Goal: Information Seeking & Learning: Learn about a topic

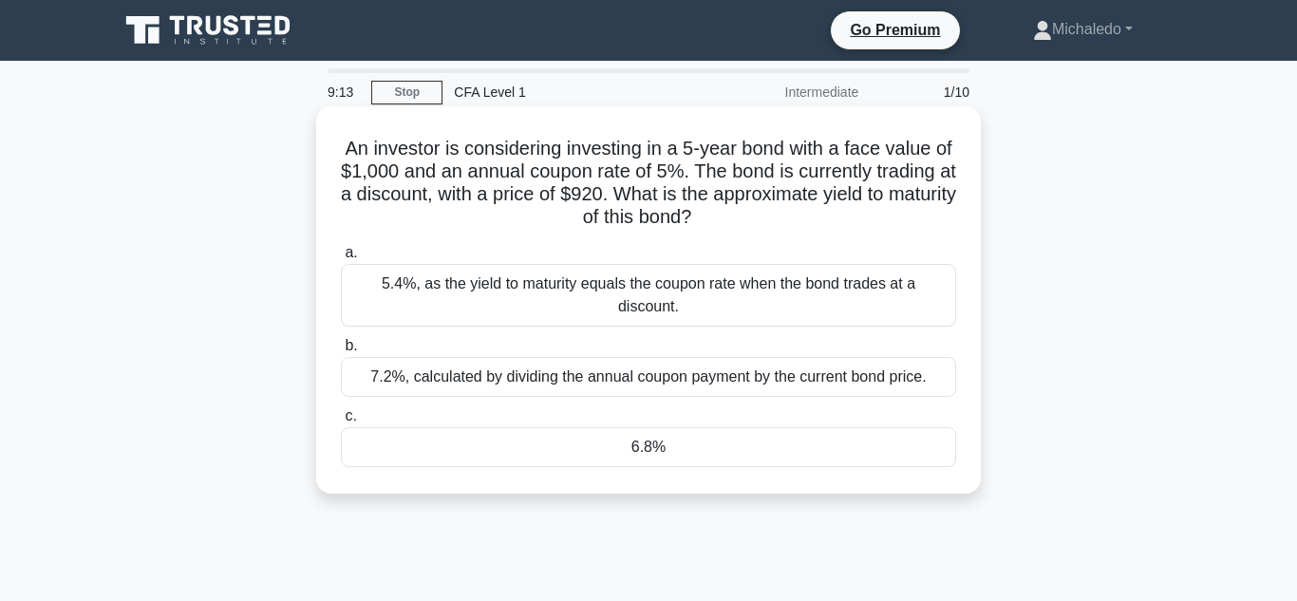
click at [549, 386] on div "7.2%, calculated by dividing the annual coupon payment by the current bond pric…" at bounding box center [648, 377] width 615 height 40
click at [341, 352] on input "b. 7.2%, calculated by dividing the annual coupon payment by the current bond p…" at bounding box center [341, 346] width 0 height 12
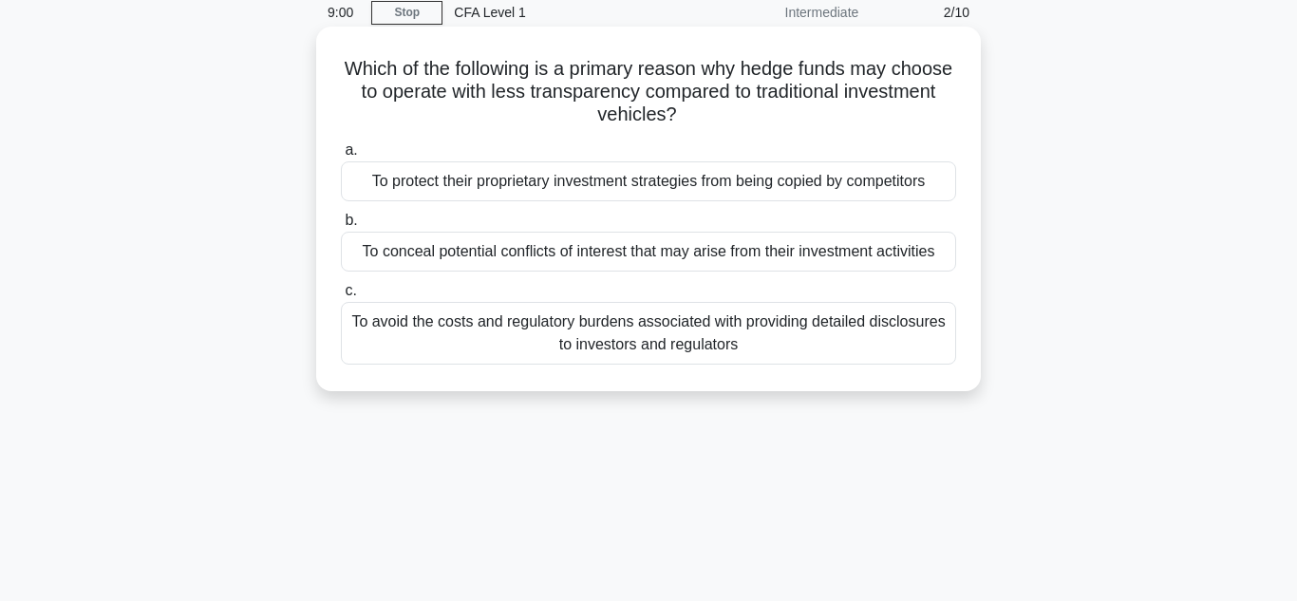
scroll to position [81, 0]
click at [742, 175] on div "To protect their proprietary investment strategies from being copied by competi…" at bounding box center [648, 181] width 615 height 40
click at [341, 156] on input "a. To protect their proprietary investment strategies from being copied by comp…" at bounding box center [341, 149] width 0 height 12
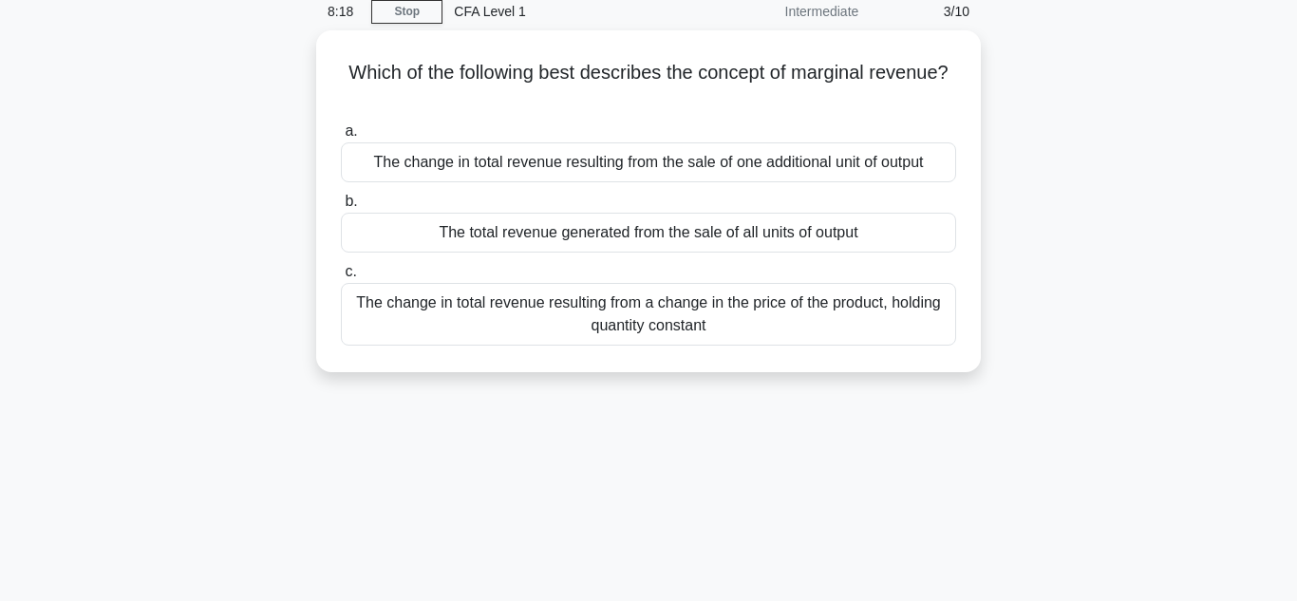
scroll to position [0, 0]
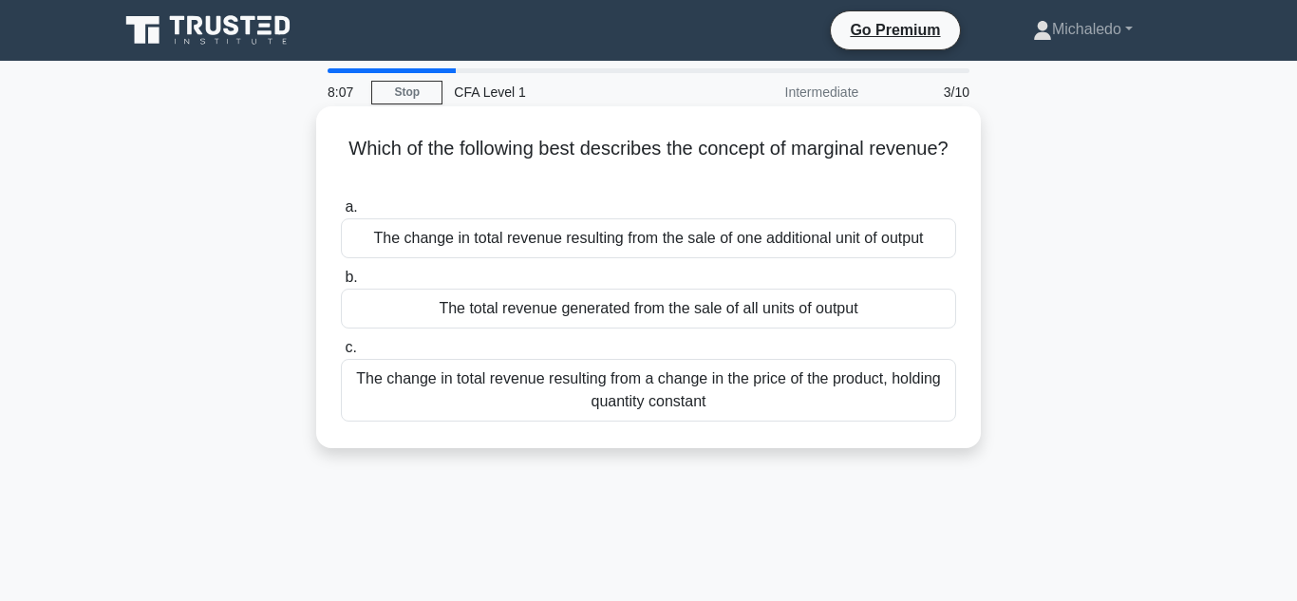
click at [798, 239] on div "The change in total revenue resulting from the sale of one additional unit of o…" at bounding box center [648, 238] width 615 height 40
click at [341, 214] on input "a. The change in total revenue resulting from the sale of one additional unit o…" at bounding box center [341, 207] width 0 height 12
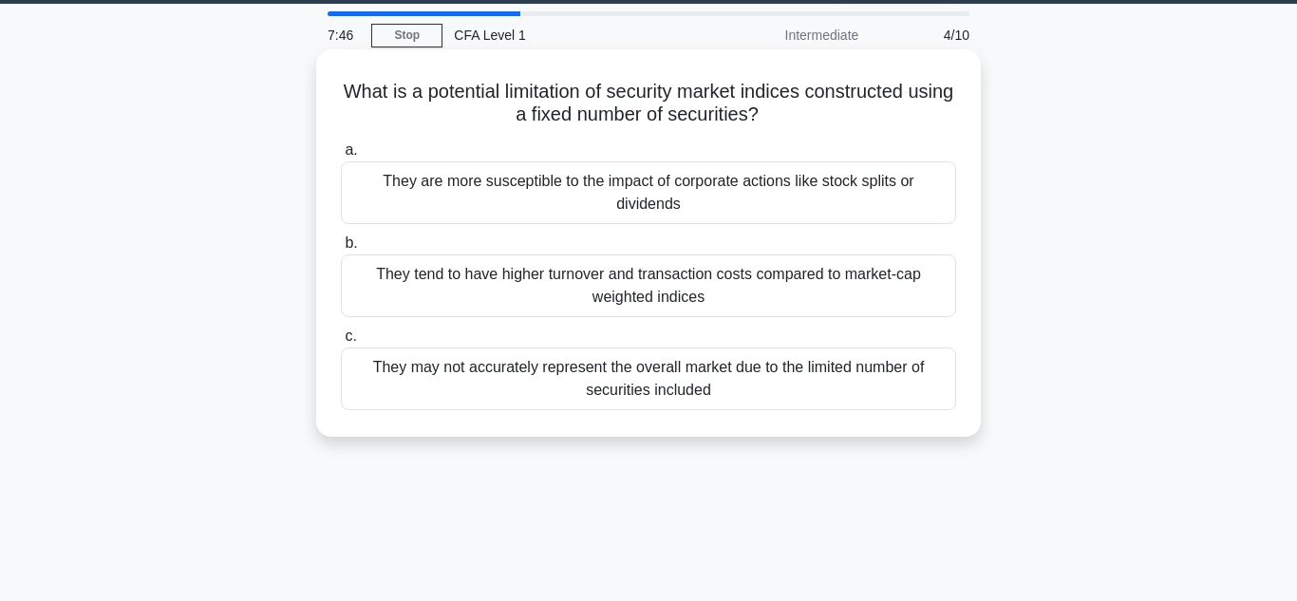
scroll to position [55, 0]
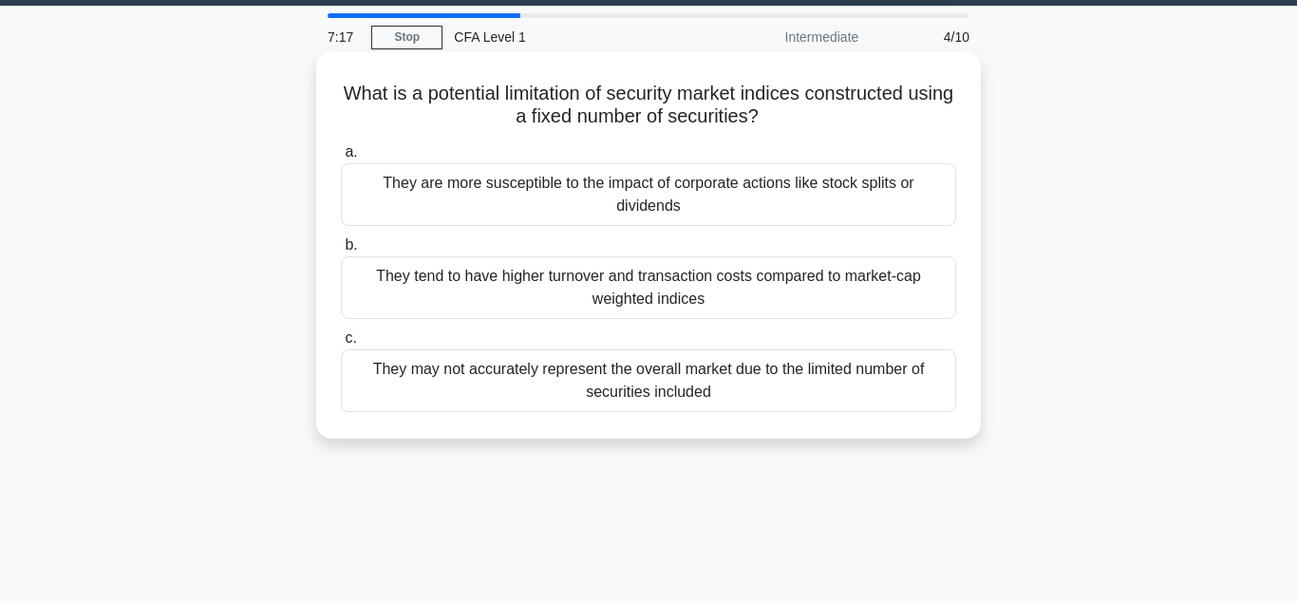
click at [576, 372] on div "They may not accurately represent the overall market due to the limited number …" at bounding box center [648, 381] width 615 height 63
click at [341, 345] on input "c. They may not accurately represent the overall market due to the limited numb…" at bounding box center [341, 338] width 0 height 12
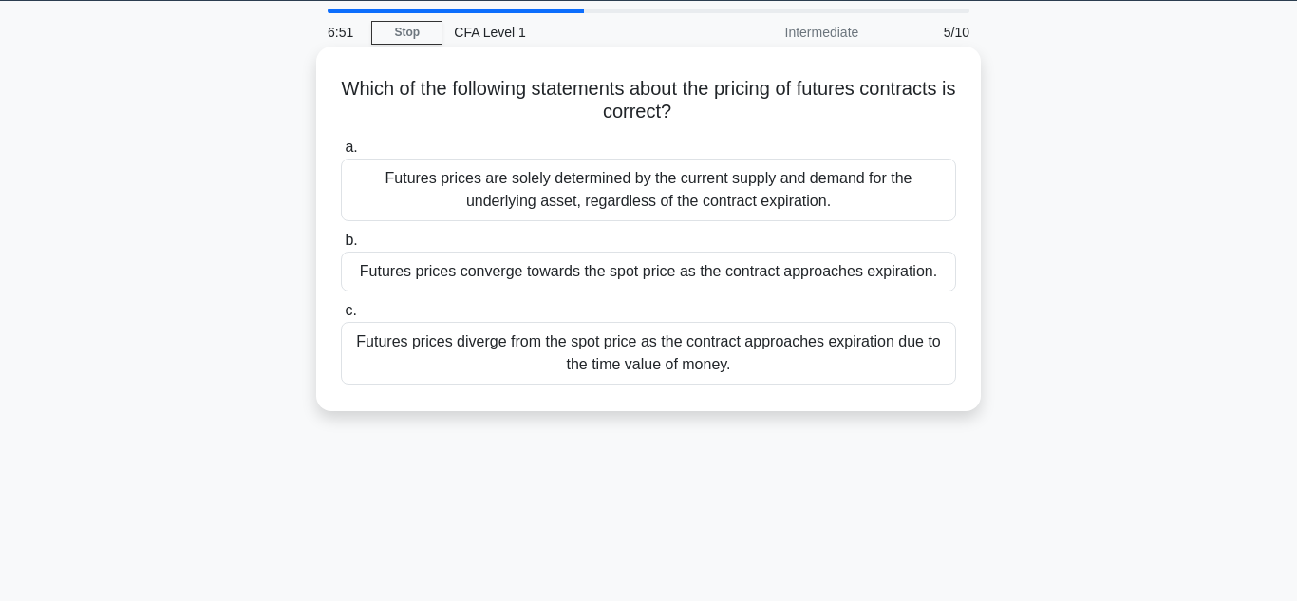
scroll to position [61, 0]
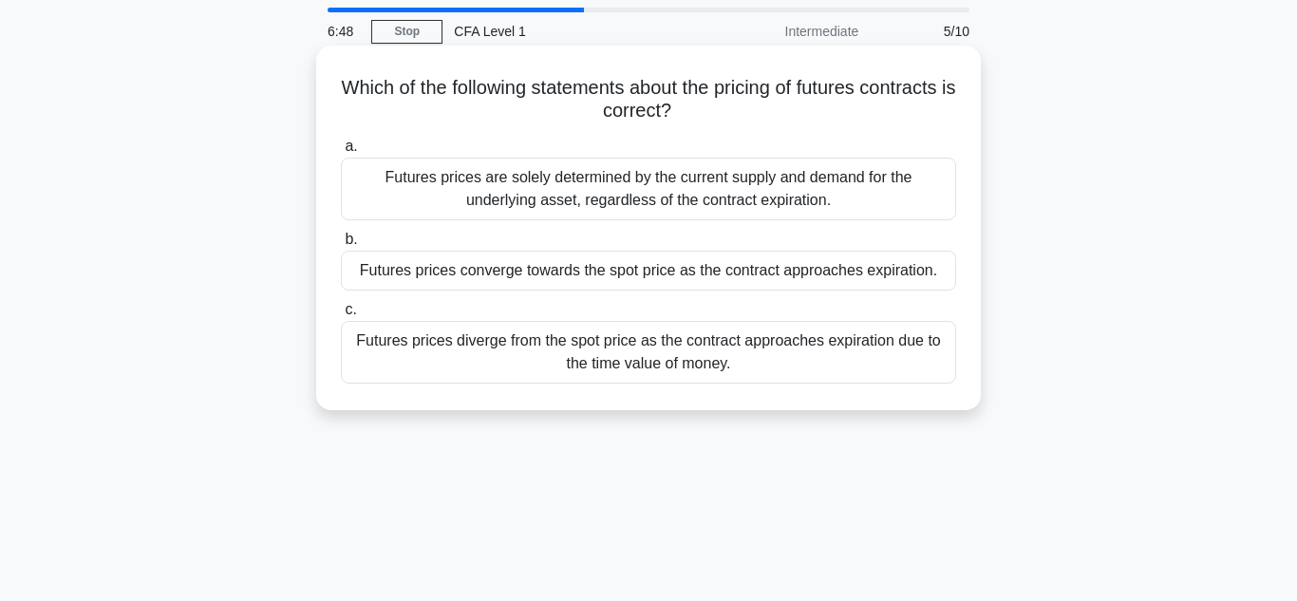
click at [715, 268] on div "Futures prices converge towards the spot price as the contract approaches expir…" at bounding box center [648, 271] width 615 height 40
click at [341, 246] on input "b. Futures prices converge towards the spot price as the contract approaches ex…" at bounding box center [341, 240] width 0 height 12
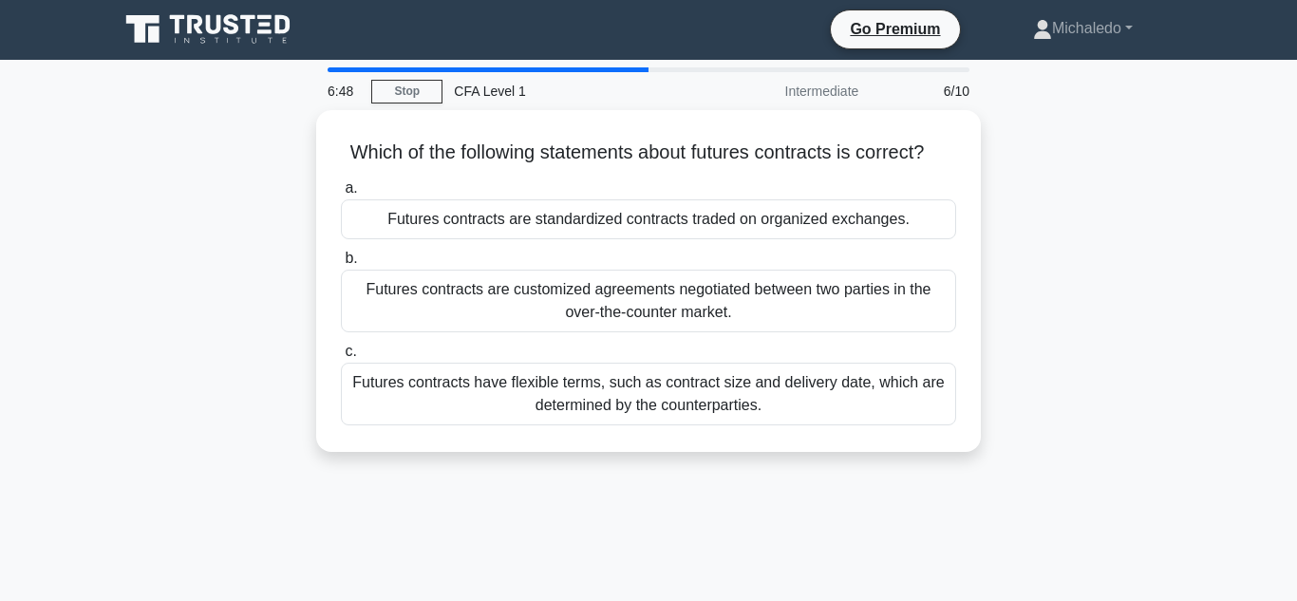
scroll to position [0, 0]
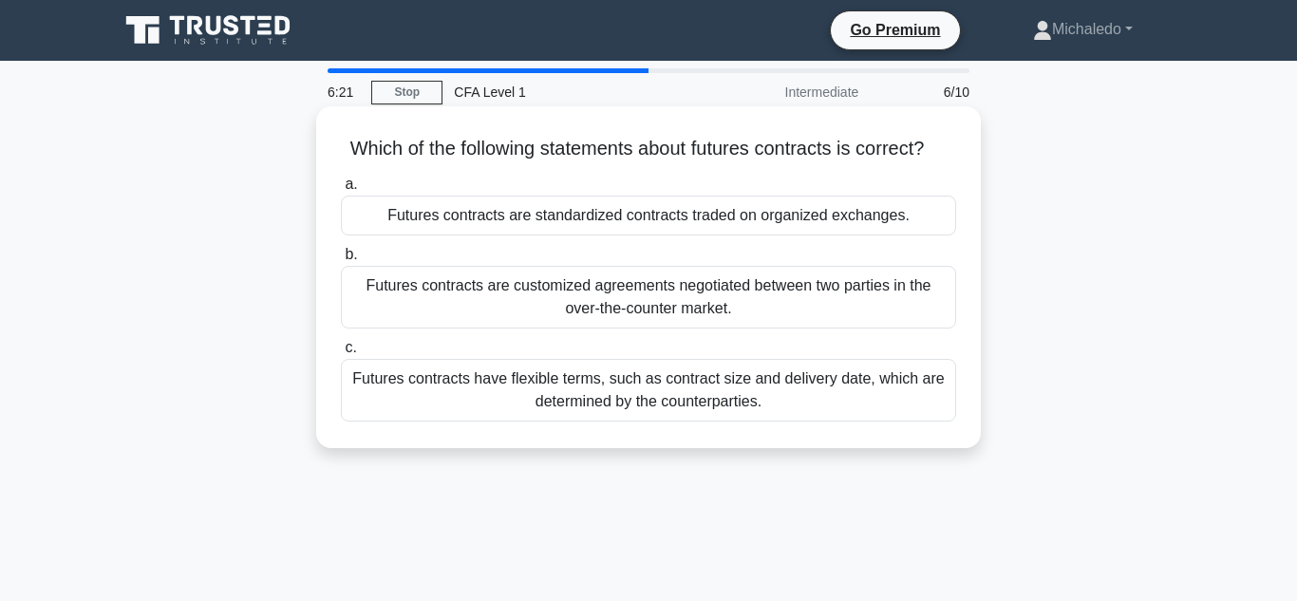
click at [759, 223] on div "Futures contracts are standardized contracts traded on organized exchanges." at bounding box center [648, 216] width 615 height 40
click at [341, 191] on input "a. Futures contracts are standardized contracts traded on organized exchanges." at bounding box center [341, 185] width 0 height 12
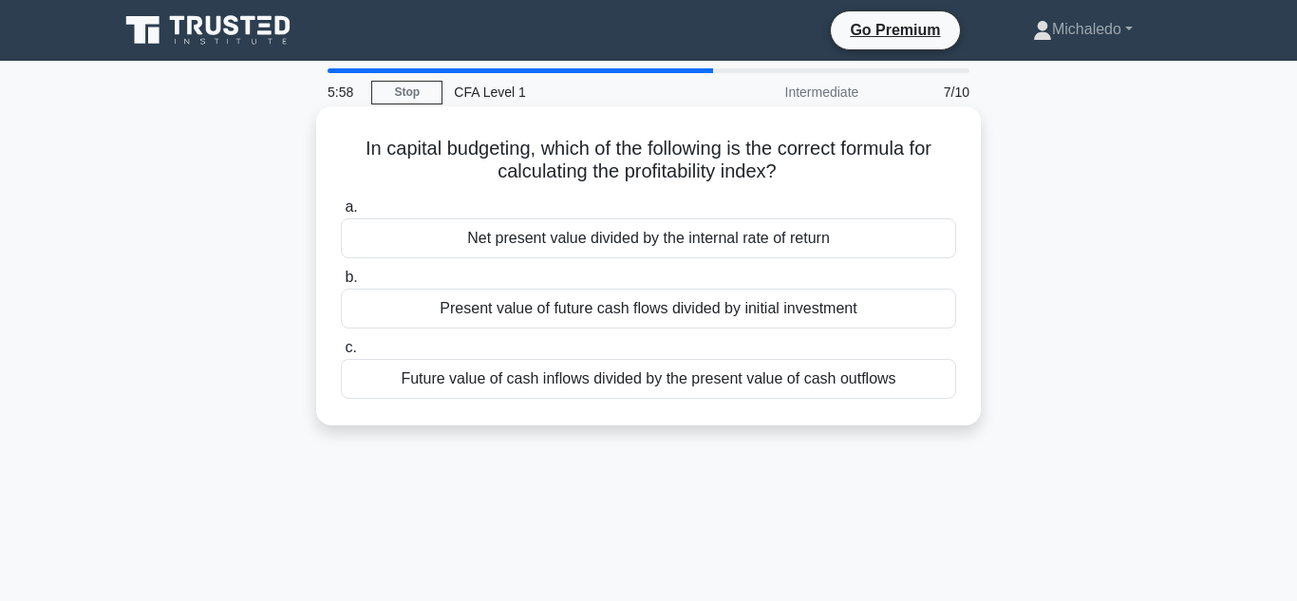
click at [631, 304] on div "Present value of future cash flows divided by initial investment" at bounding box center [648, 309] width 615 height 40
click at [341, 284] on input "b. Present value of future cash flows divided by initial investment" at bounding box center [341, 278] width 0 height 12
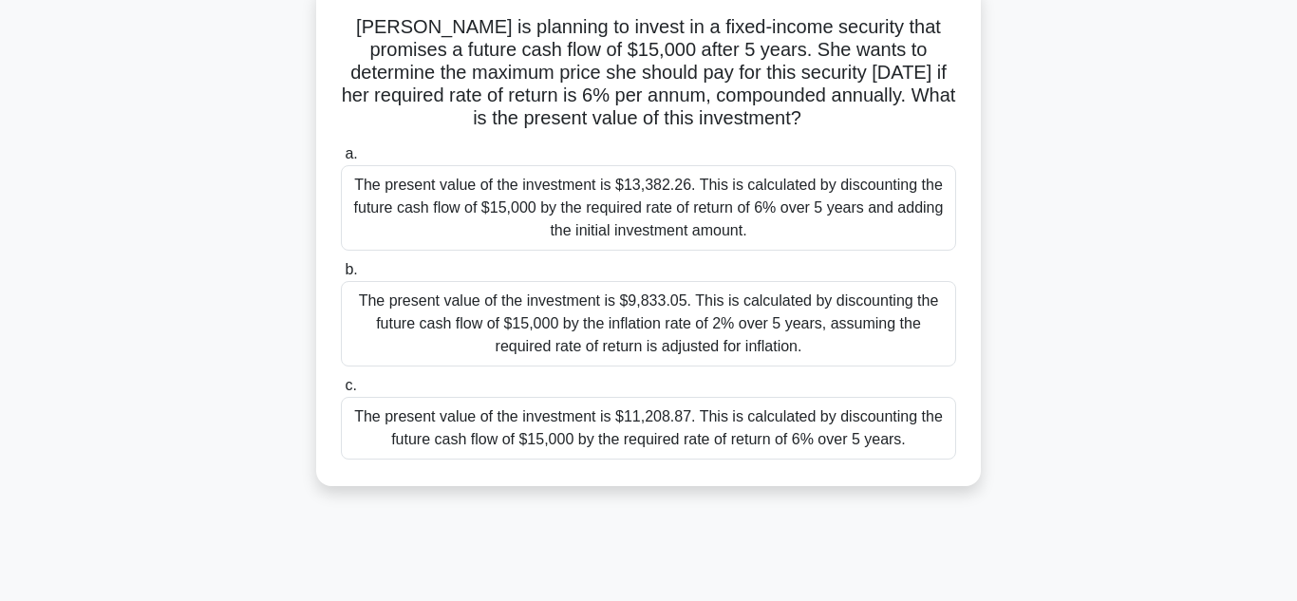
scroll to position [48, 0]
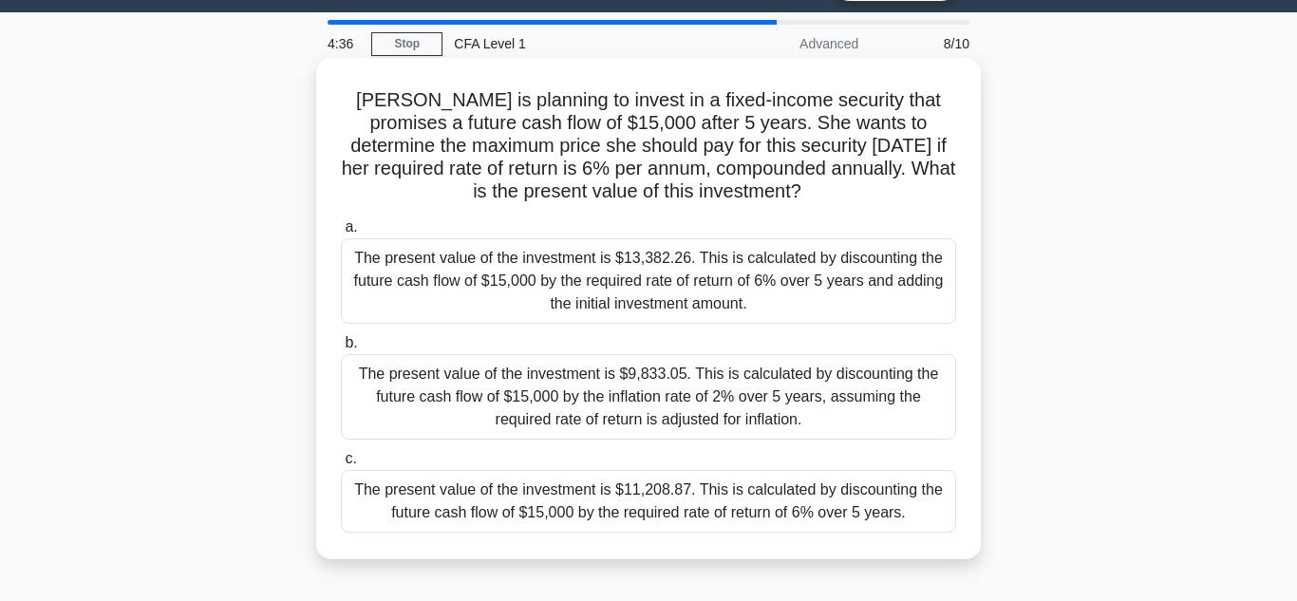
click at [499, 509] on div "The present value of the investment is $11,208.87. This is calculated by discou…" at bounding box center [648, 501] width 615 height 63
click at [341, 465] on input "c. The present value of the investment is $11,208.87. This is calculated by dis…" at bounding box center [341, 459] width 0 height 12
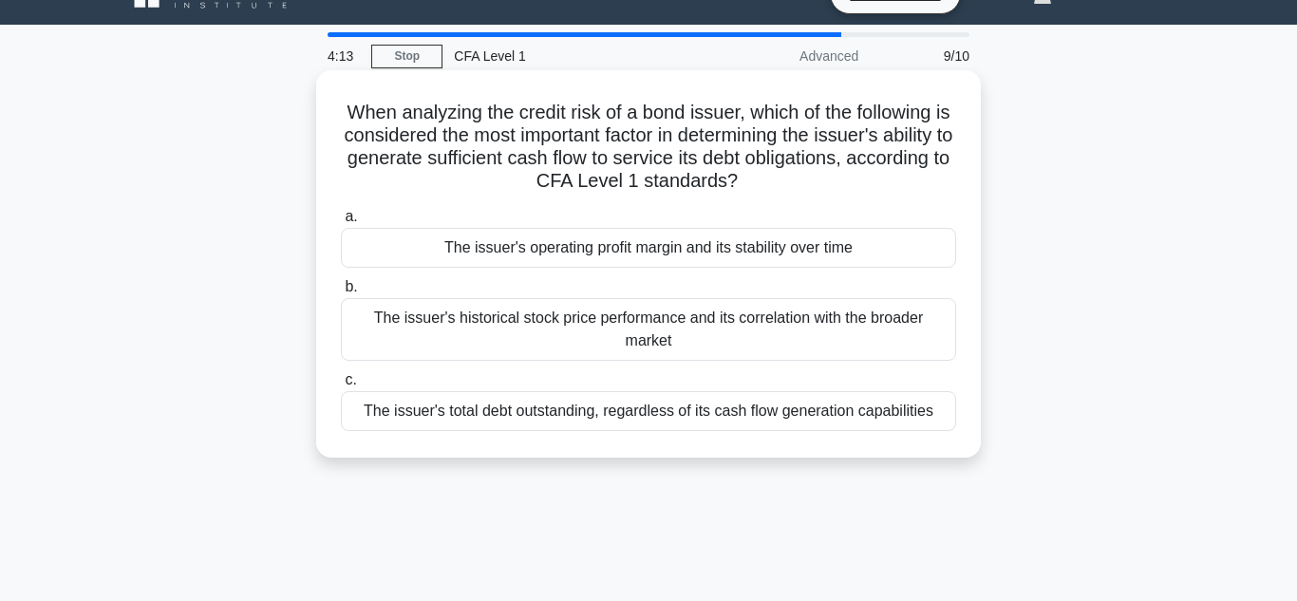
scroll to position [40, 0]
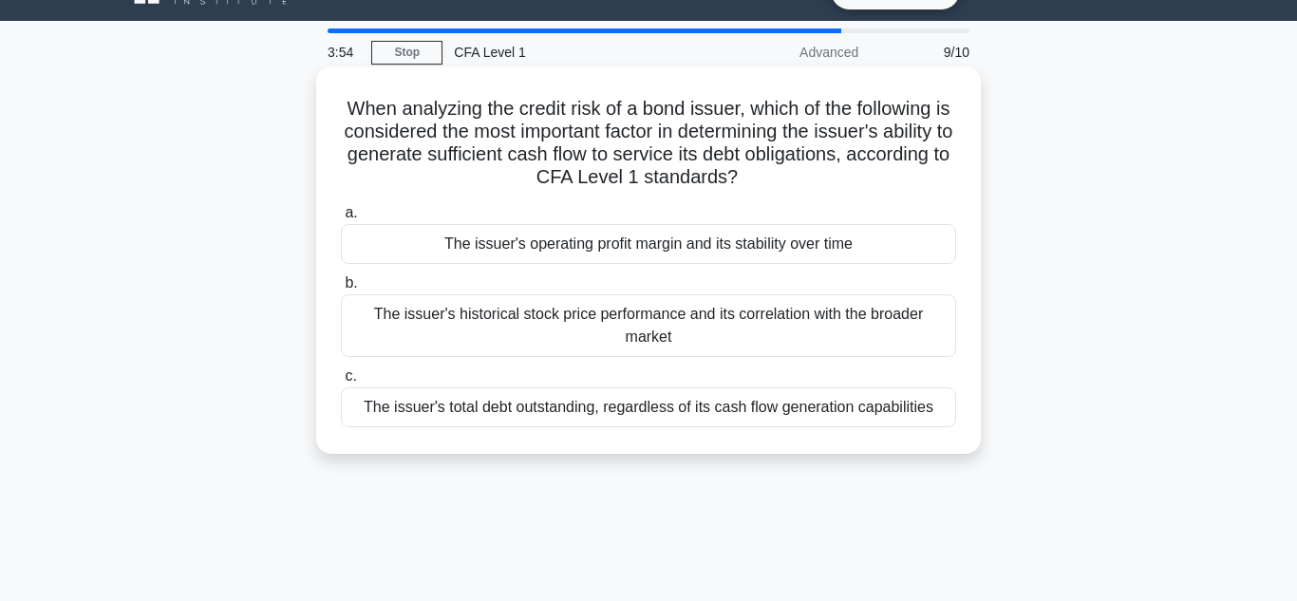
click at [637, 248] on div "The issuer's operating profit margin and its stability over time" at bounding box center [648, 244] width 615 height 40
click at [341, 219] on input "a. The issuer's operating profit margin and its stability over time" at bounding box center [341, 213] width 0 height 12
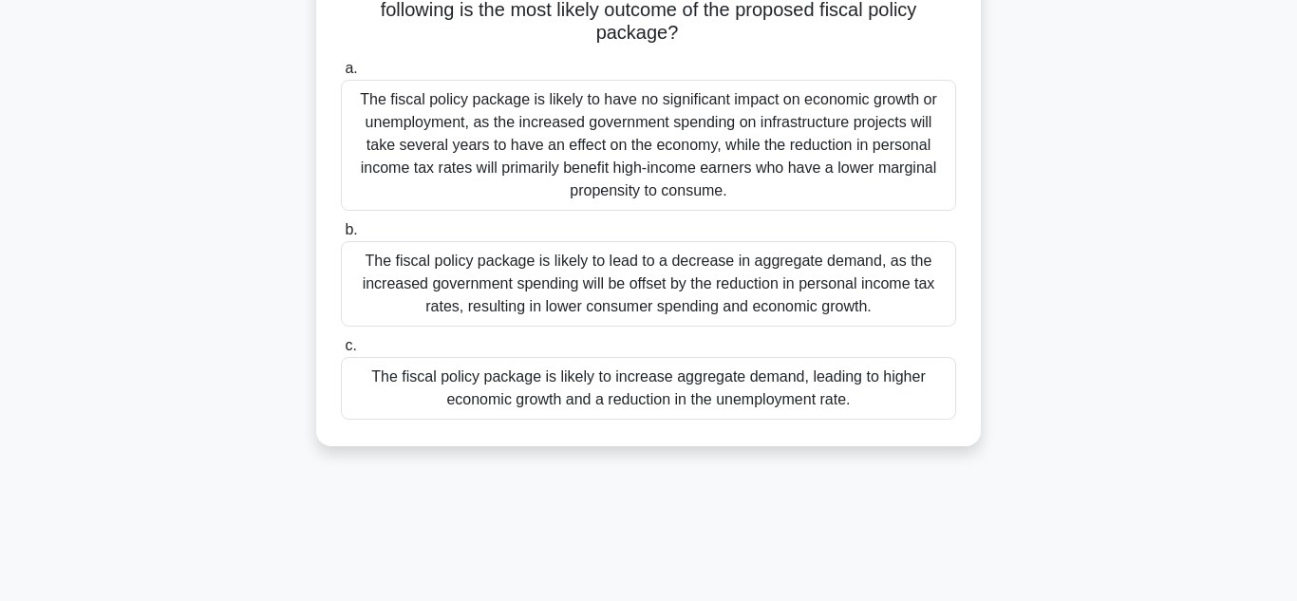
scroll to position [277, 0]
click at [501, 372] on div "The fiscal policy package is likely to increase aggregate demand, leading to hi…" at bounding box center [648, 386] width 615 height 63
click at [341, 350] on input "c. The fiscal policy package is likely to increase aggregate demand, leading to…" at bounding box center [341, 344] width 0 height 12
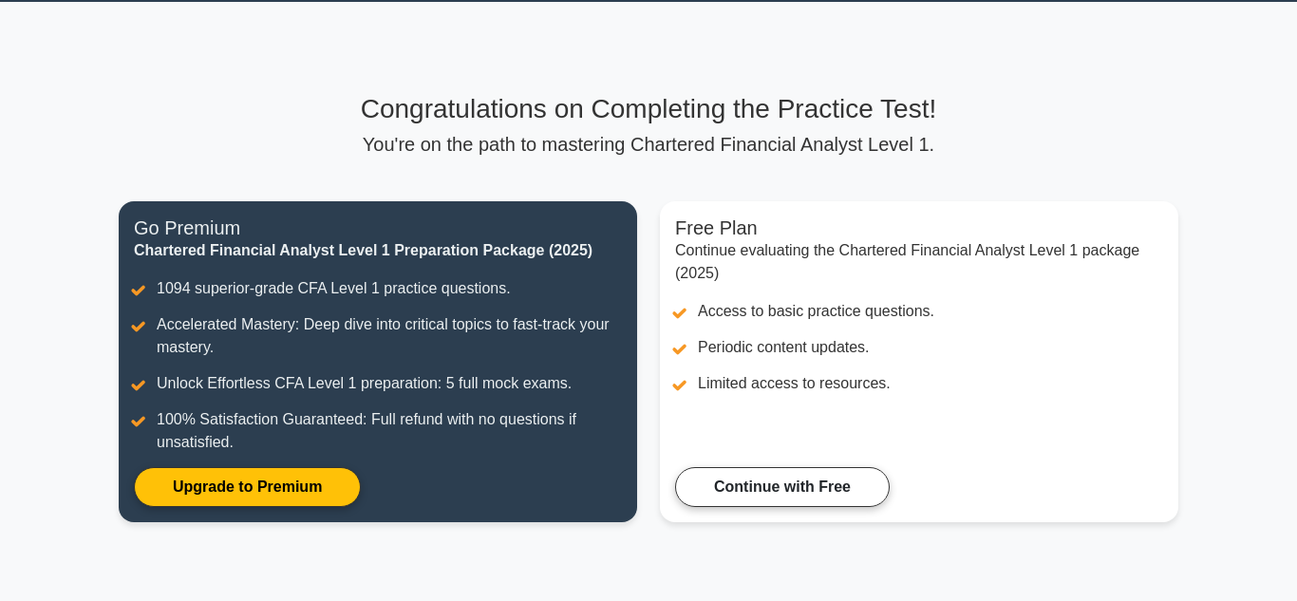
scroll to position [66, 0]
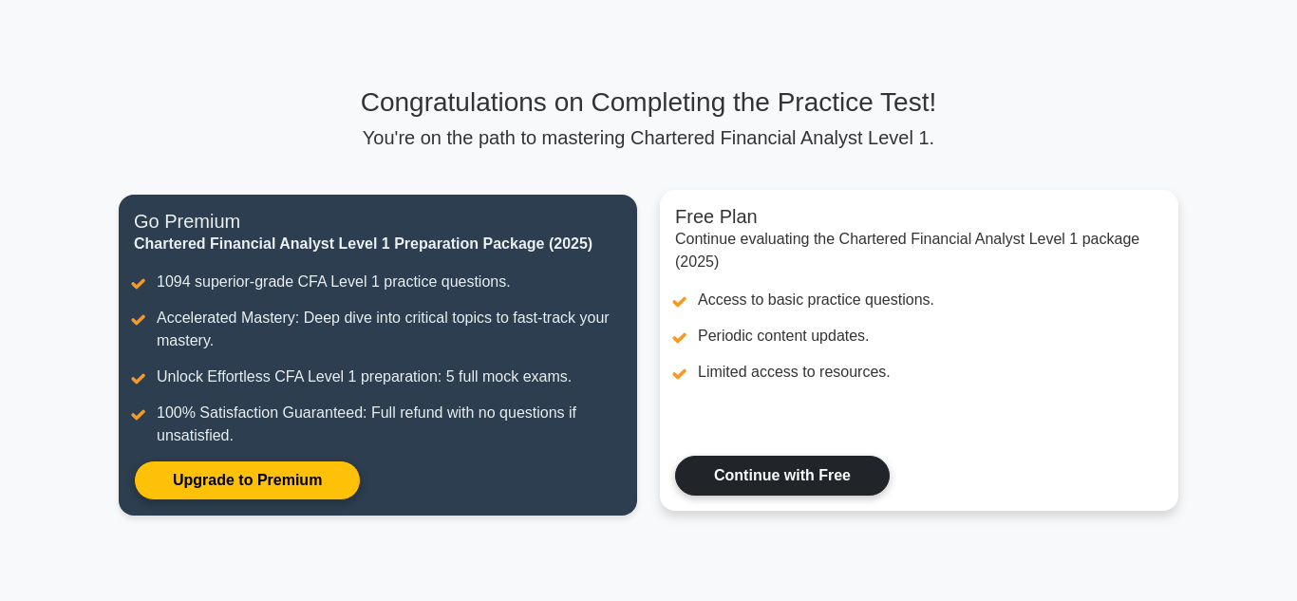
click at [814, 485] on link "Continue with Free" at bounding box center [782, 476] width 215 height 40
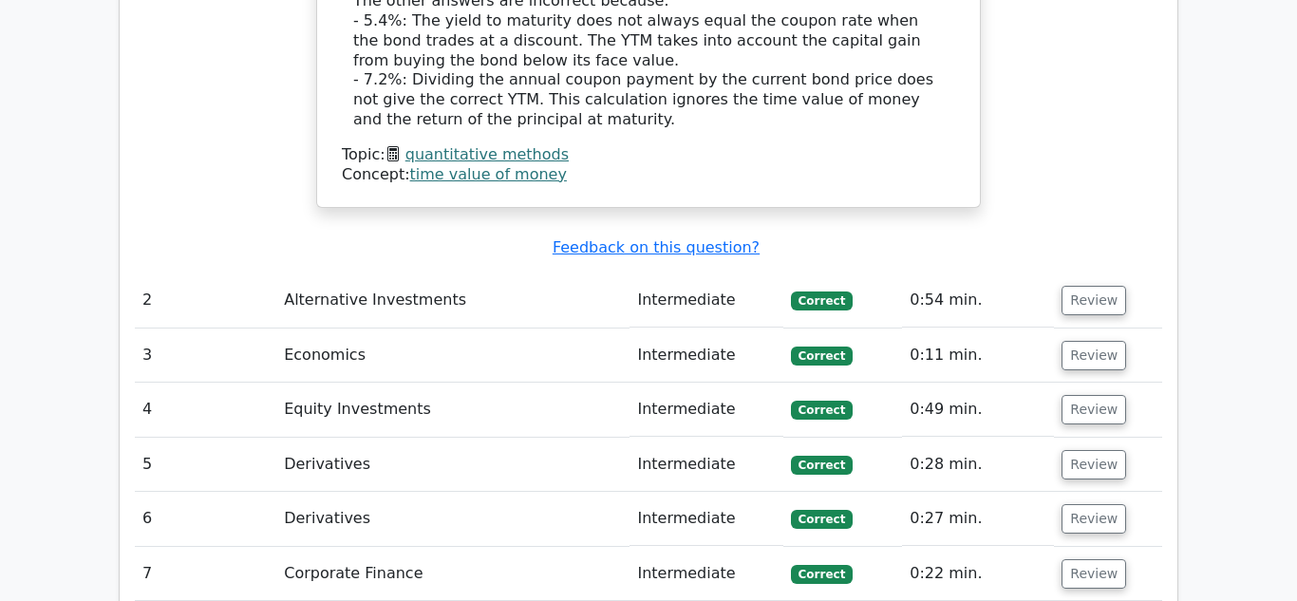
scroll to position [2510, 0]
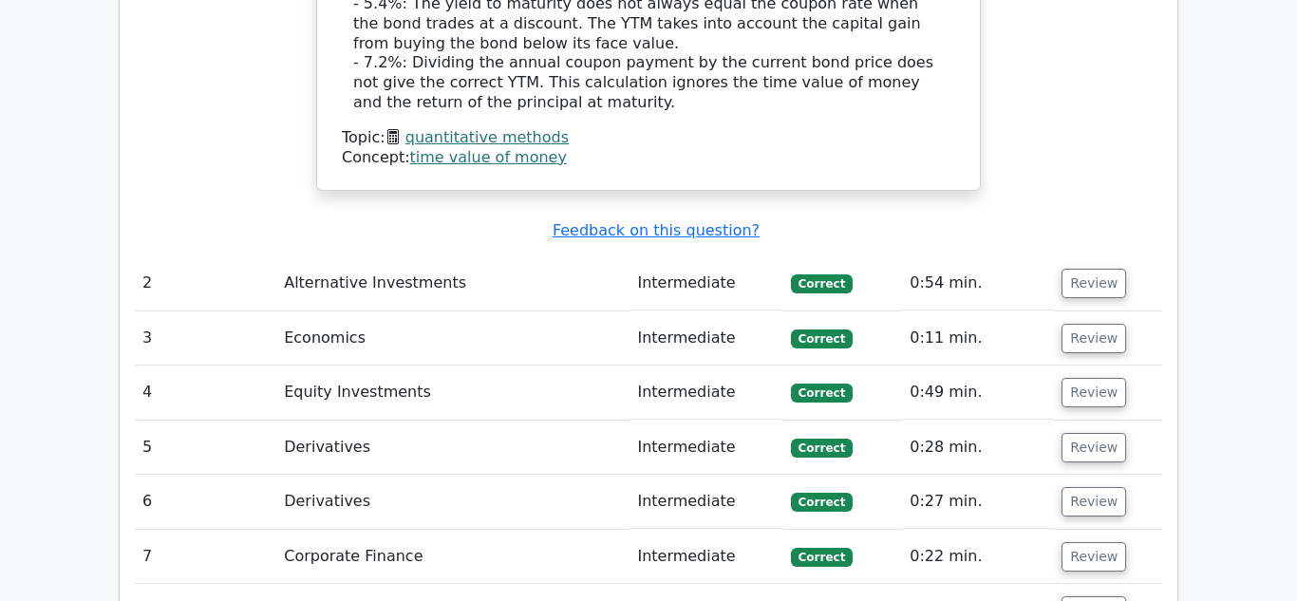
click at [433, 312] on td "Economics" at bounding box center [452, 339] width 353 height 54
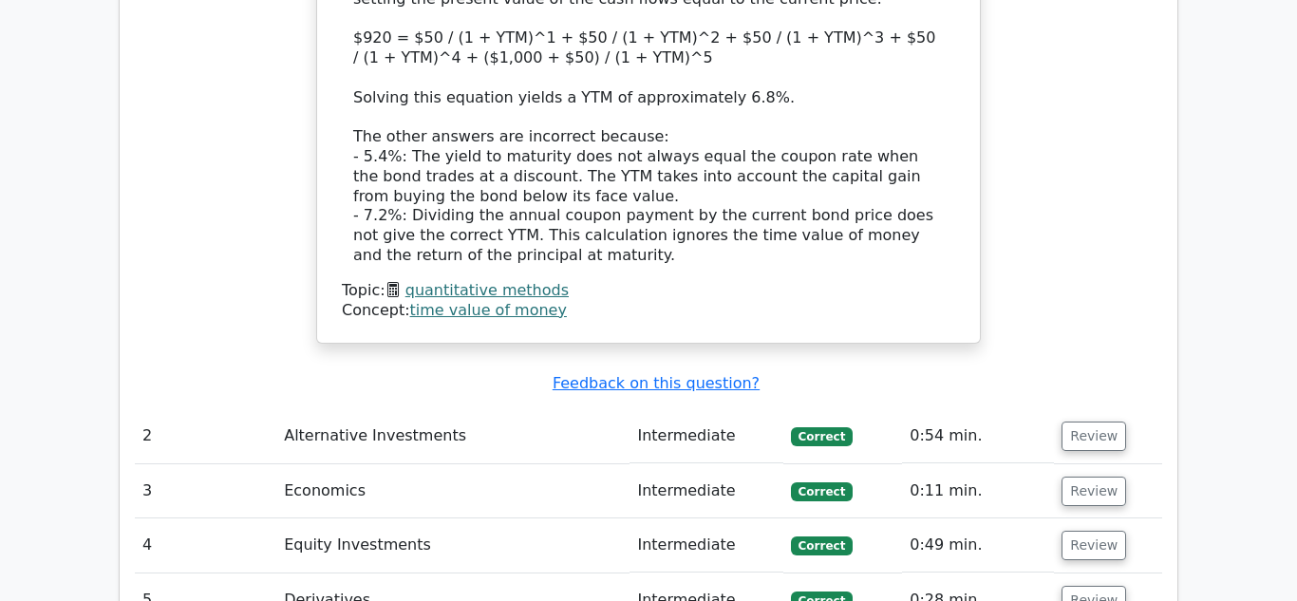
scroll to position [2366, 0]
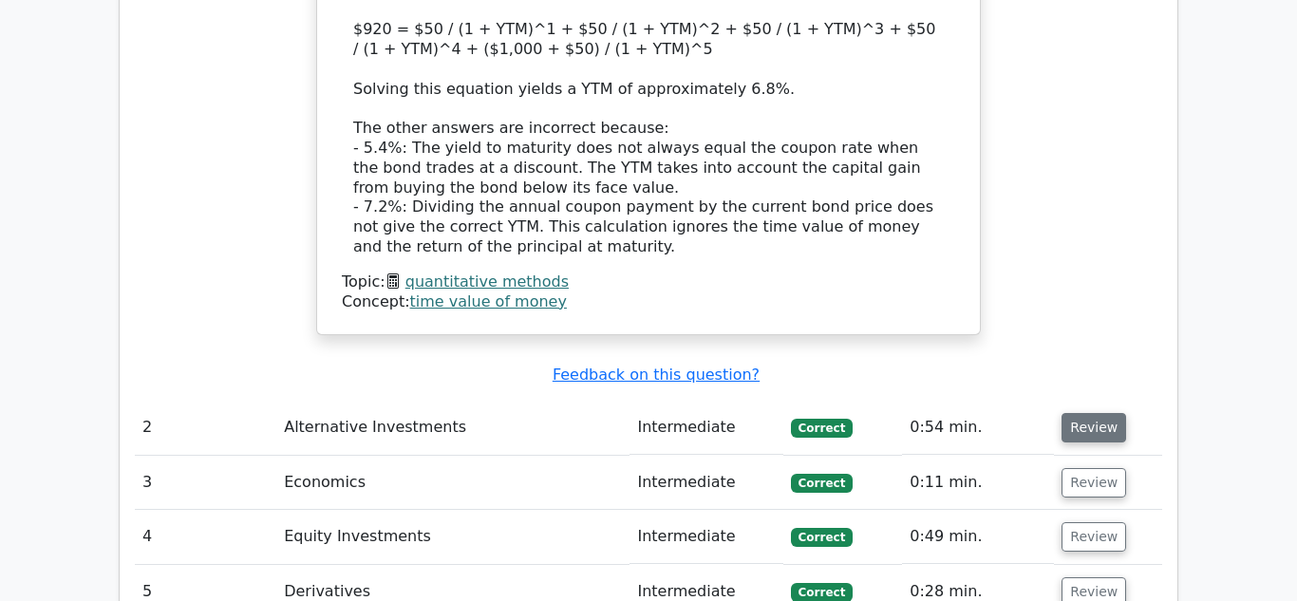
click at [1086, 413] on button "Review" at bounding box center [1094, 427] width 65 height 29
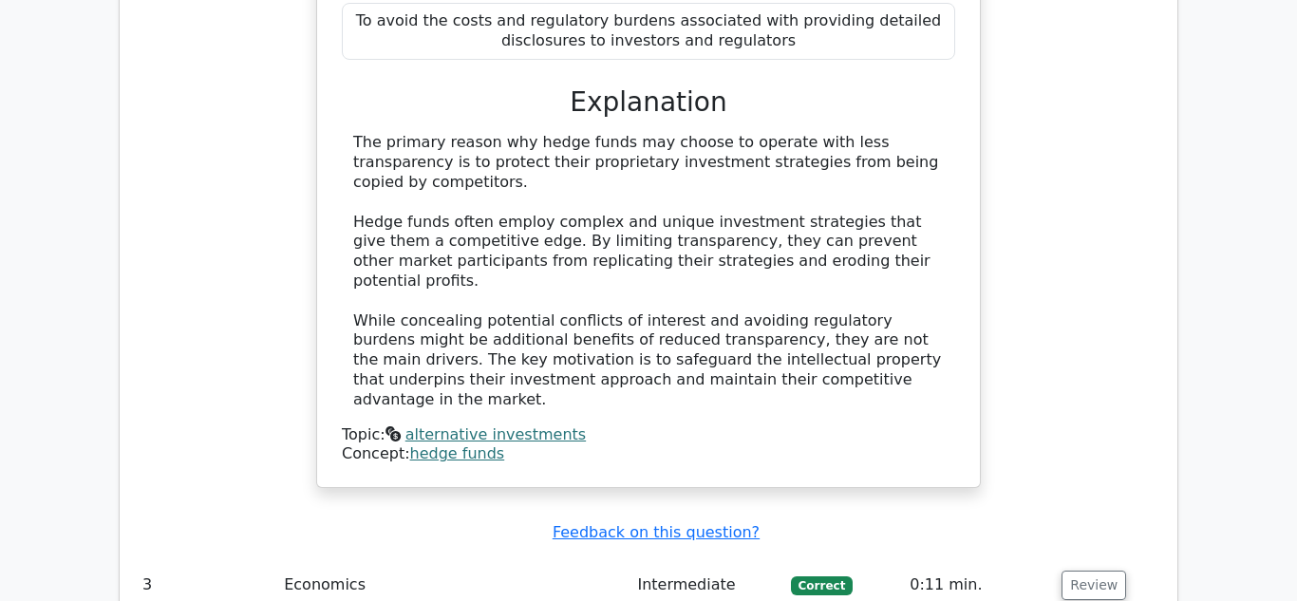
scroll to position [3116, 0]
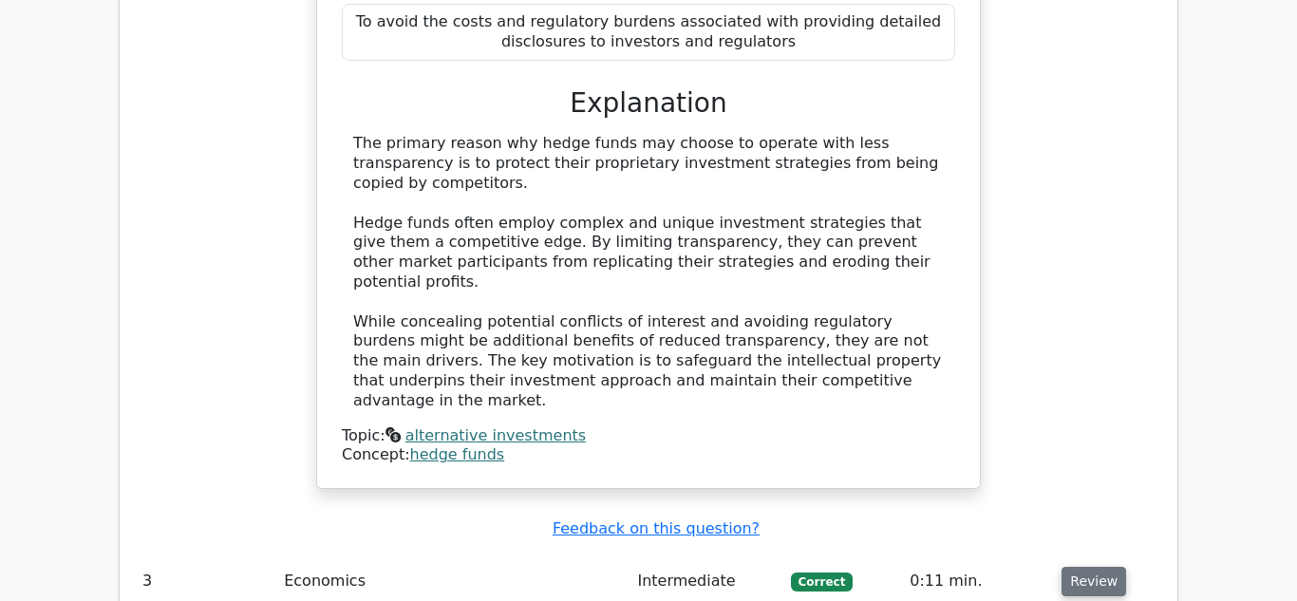
click at [1099, 567] on button "Review" at bounding box center [1094, 581] width 65 height 29
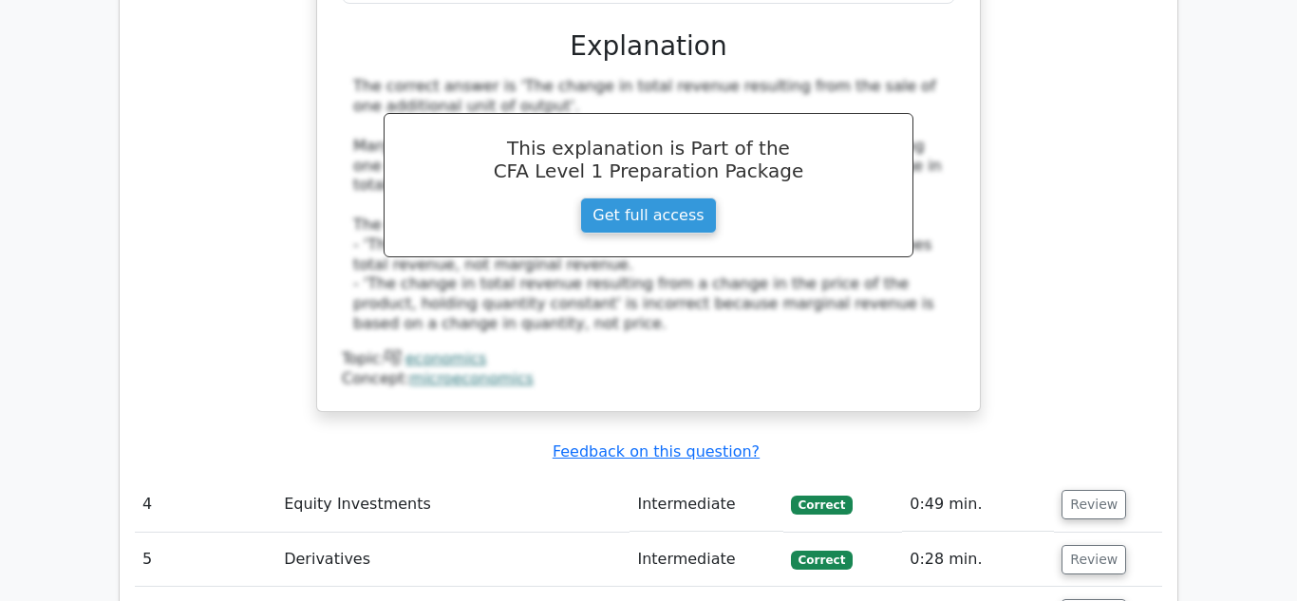
scroll to position [4054, 0]
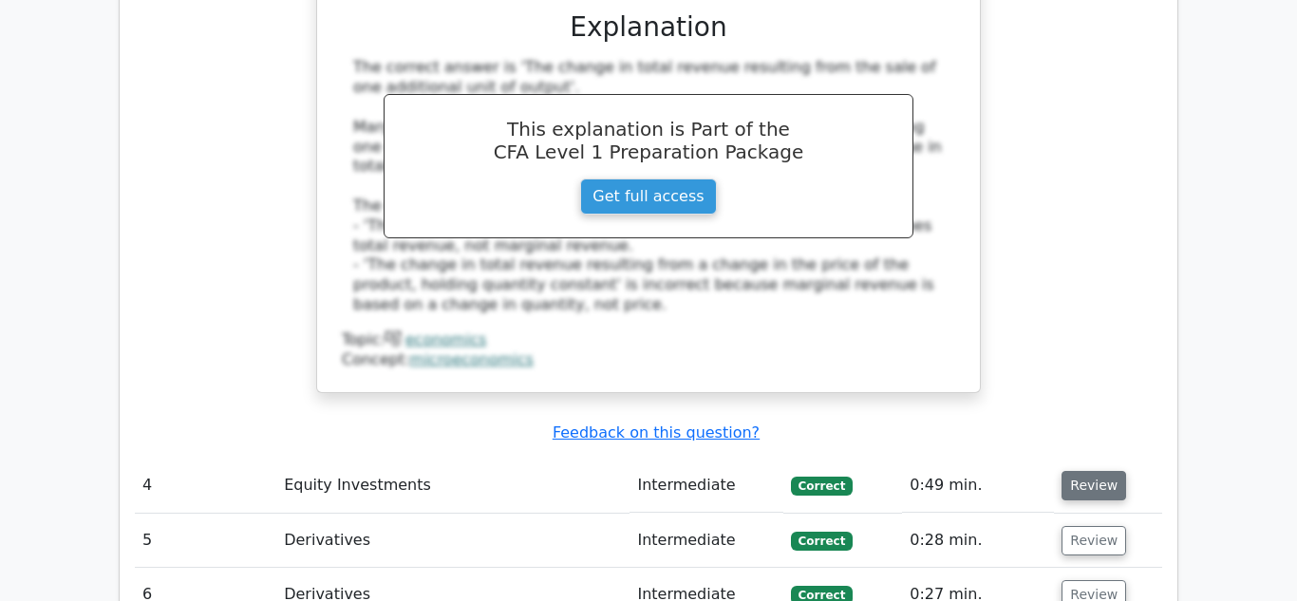
click at [1062, 471] on button "Review" at bounding box center [1094, 485] width 65 height 29
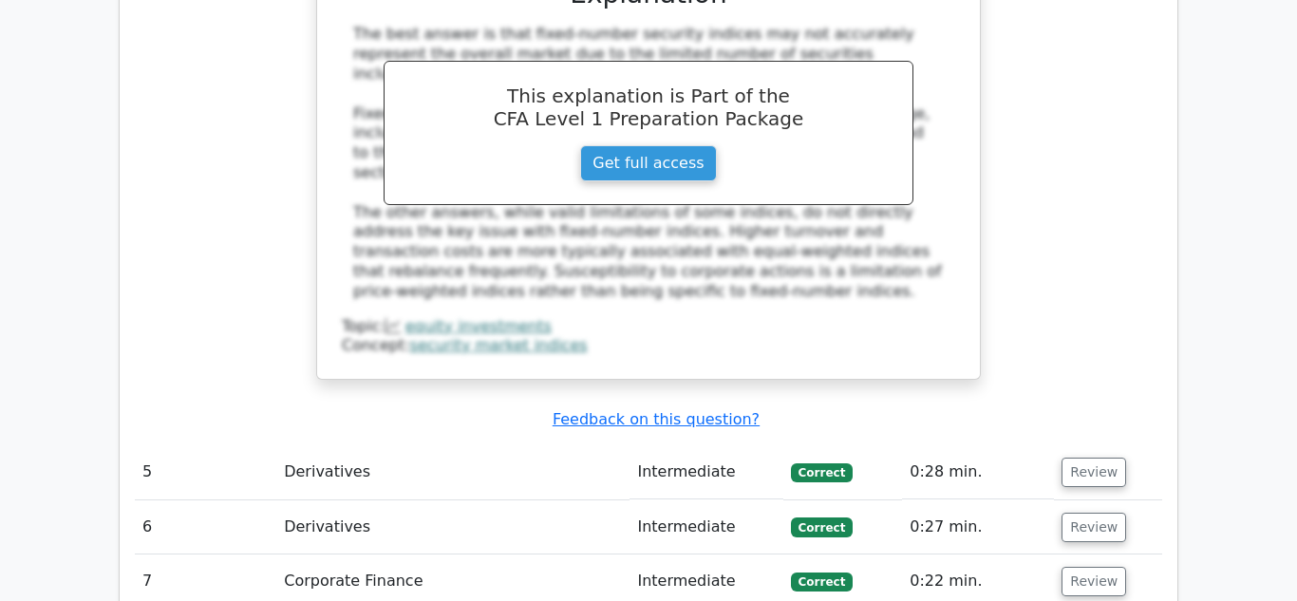
scroll to position [4949, 0]
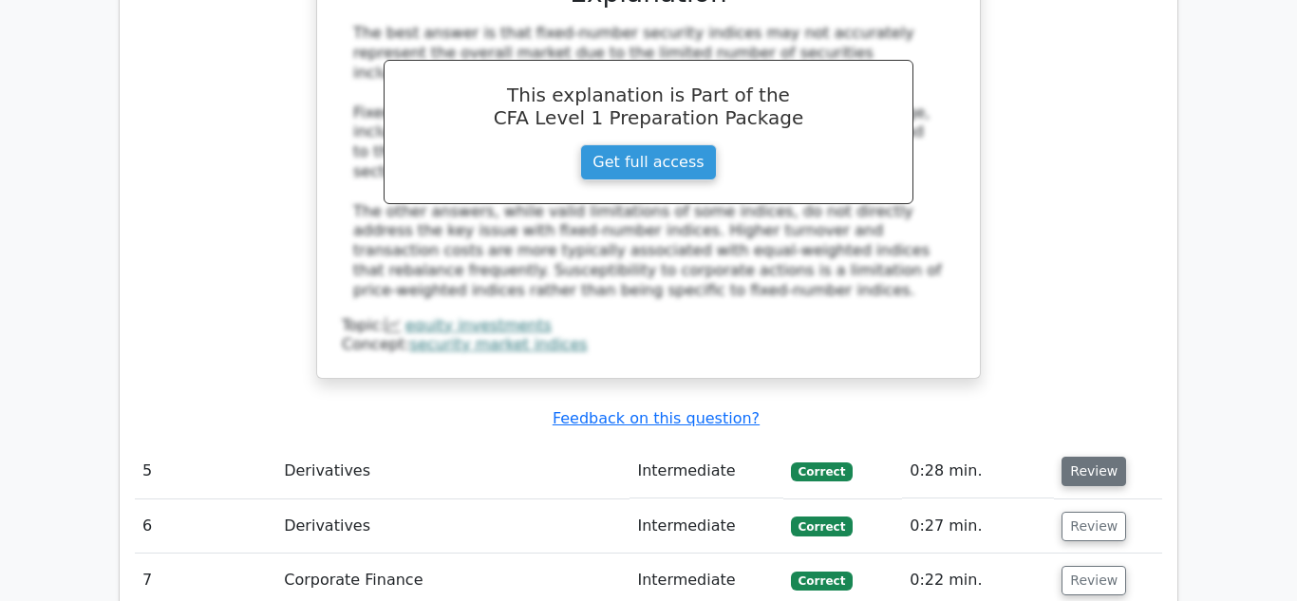
click at [1083, 457] on button "Review" at bounding box center [1094, 471] width 65 height 29
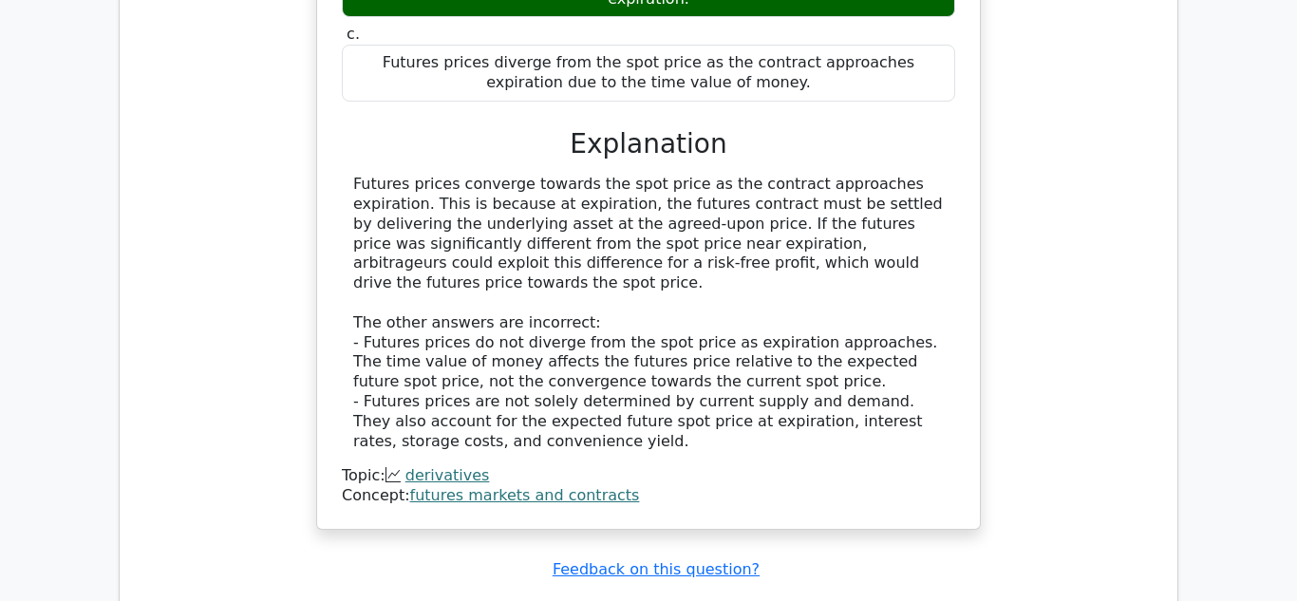
scroll to position [5689, 0]
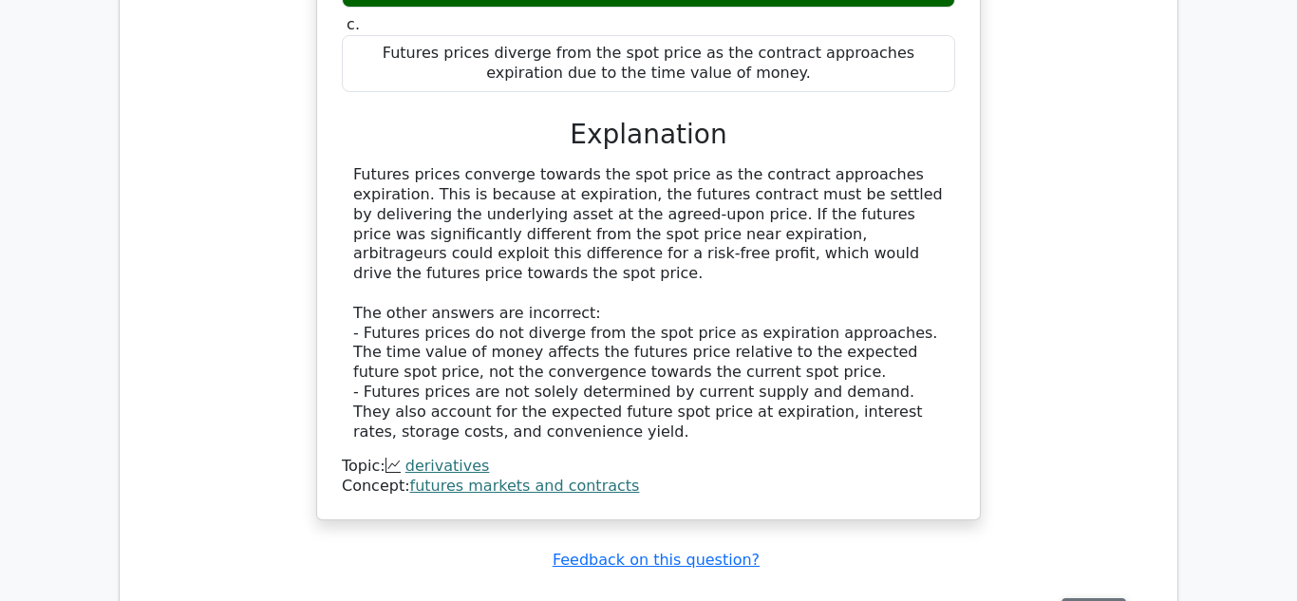
click at [1078, 598] on button "Review" at bounding box center [1094, 612] width 65 height 29
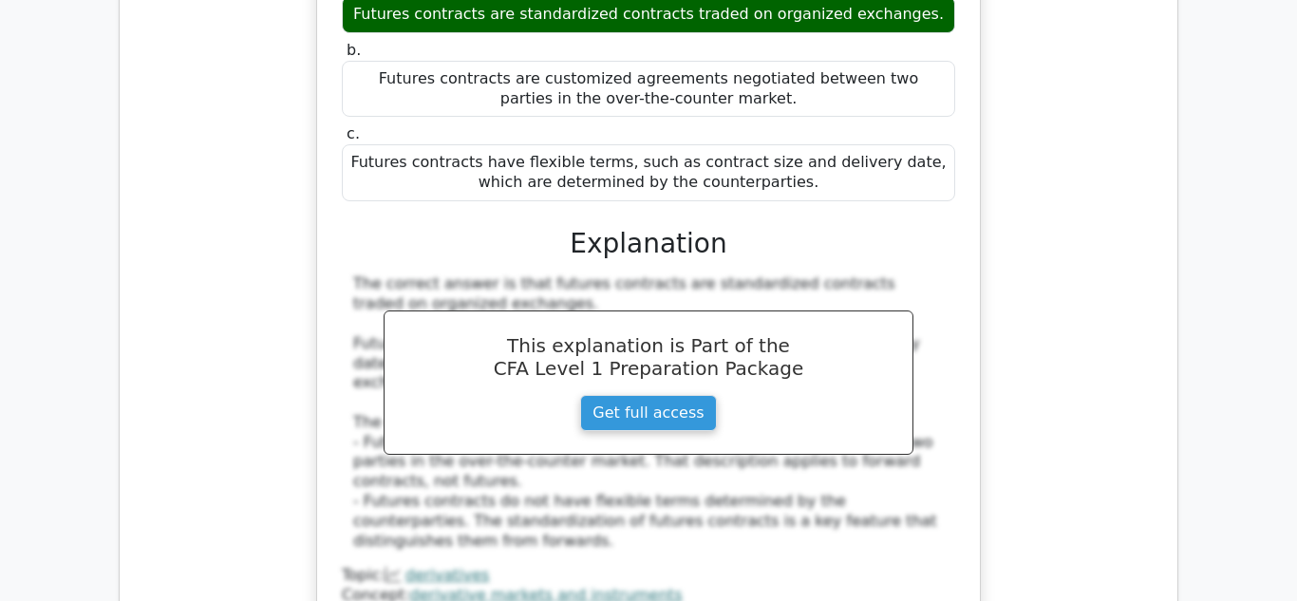
scroll to position [6446, 0]
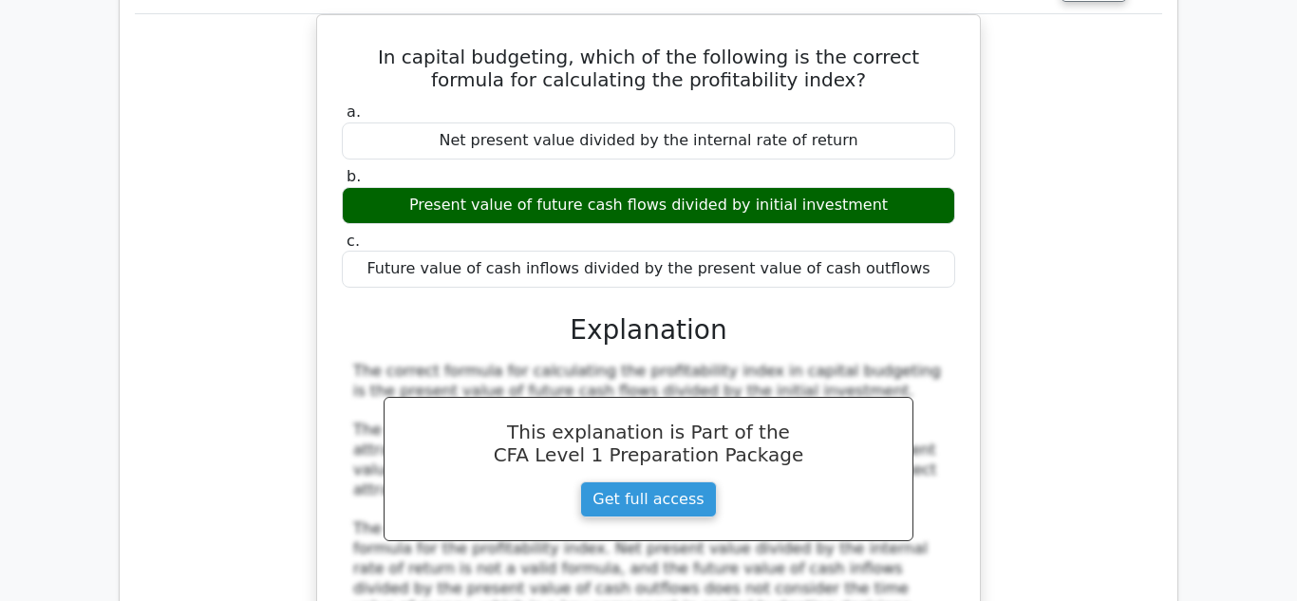
scroll to position [7181, 0]
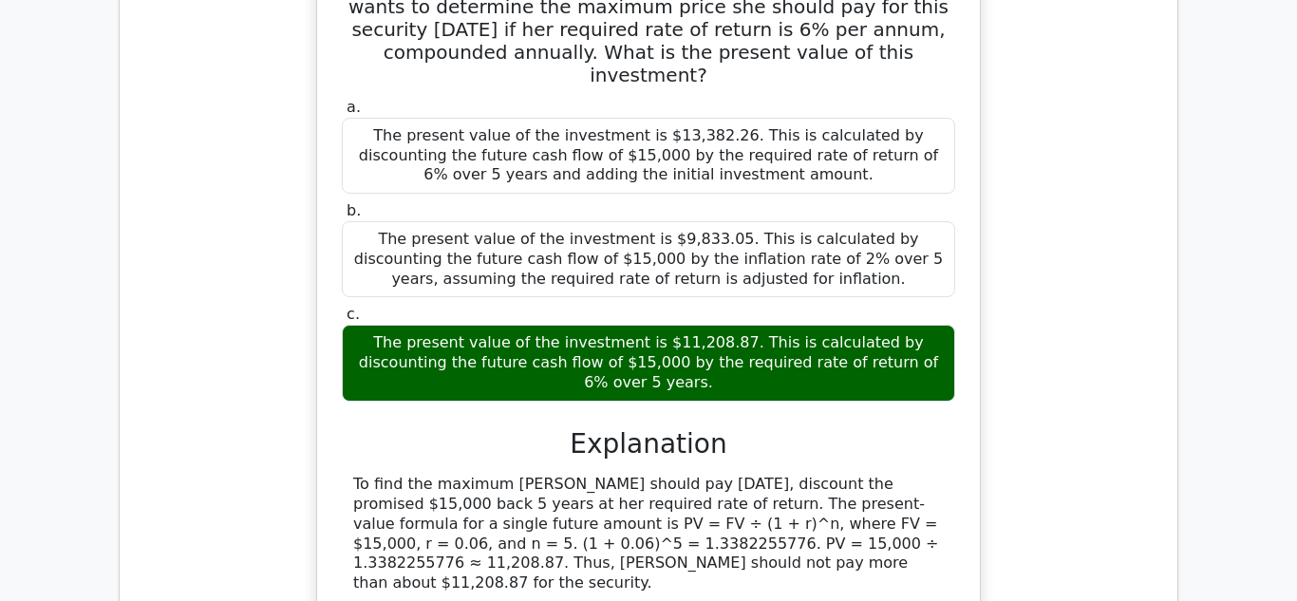
scroll to position [8077, 0]
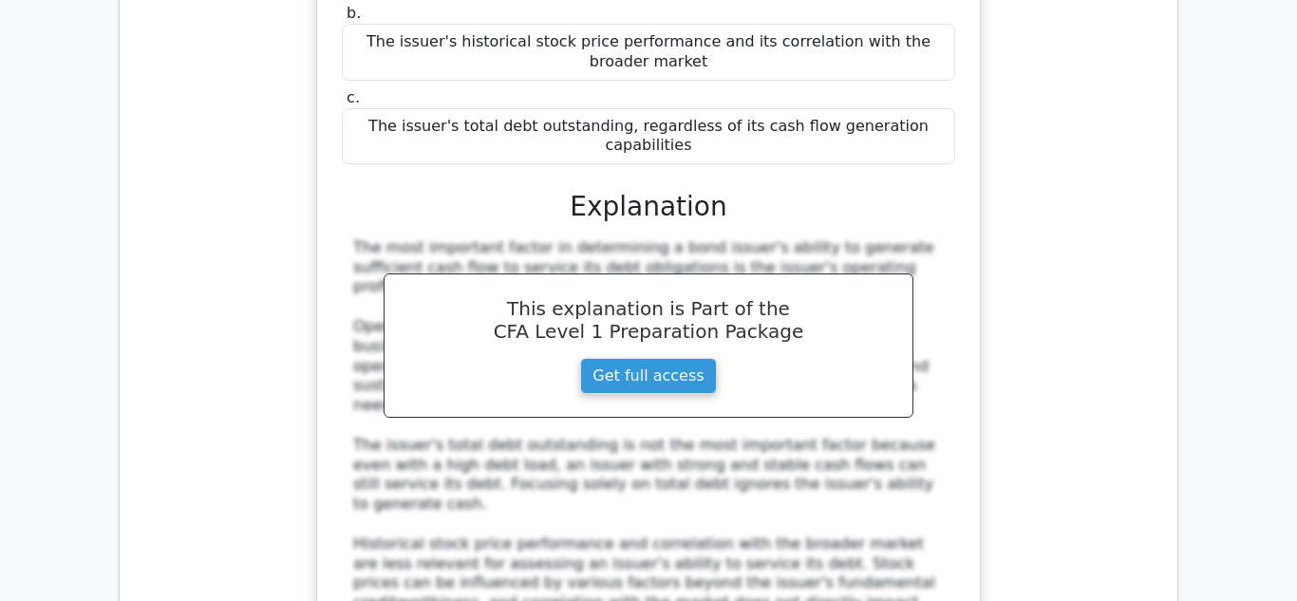
scroll to position [9066, 0]
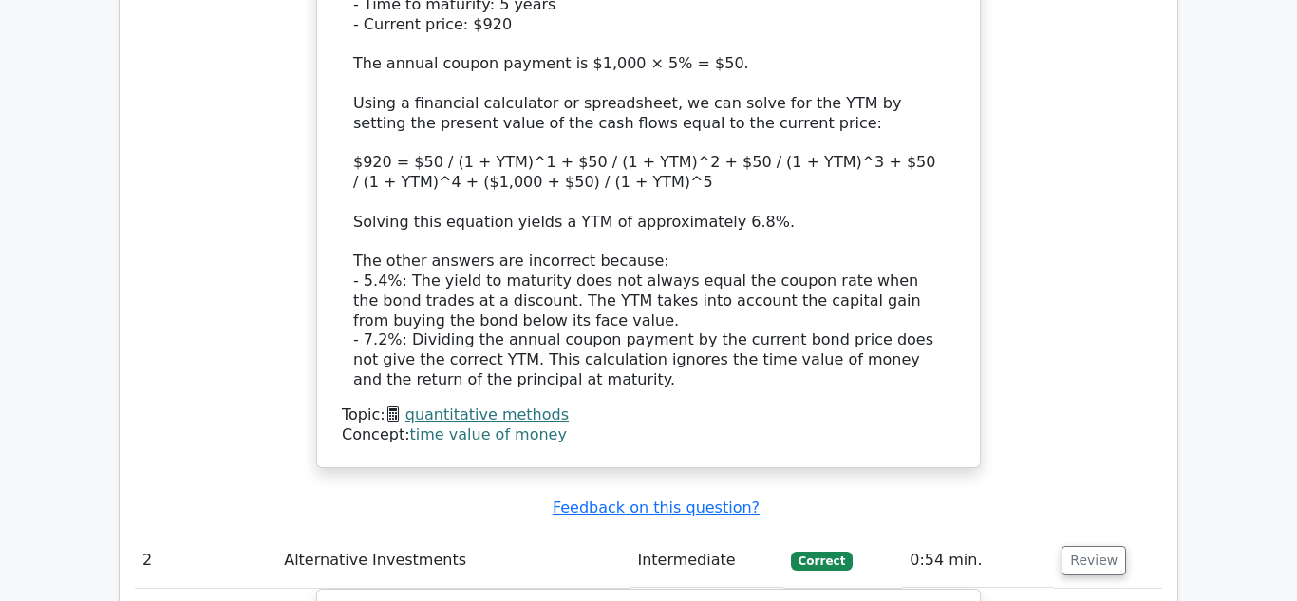
scroll to position [2236, 0]
